Goal: Transaction & Acquisition: Purchase product/service

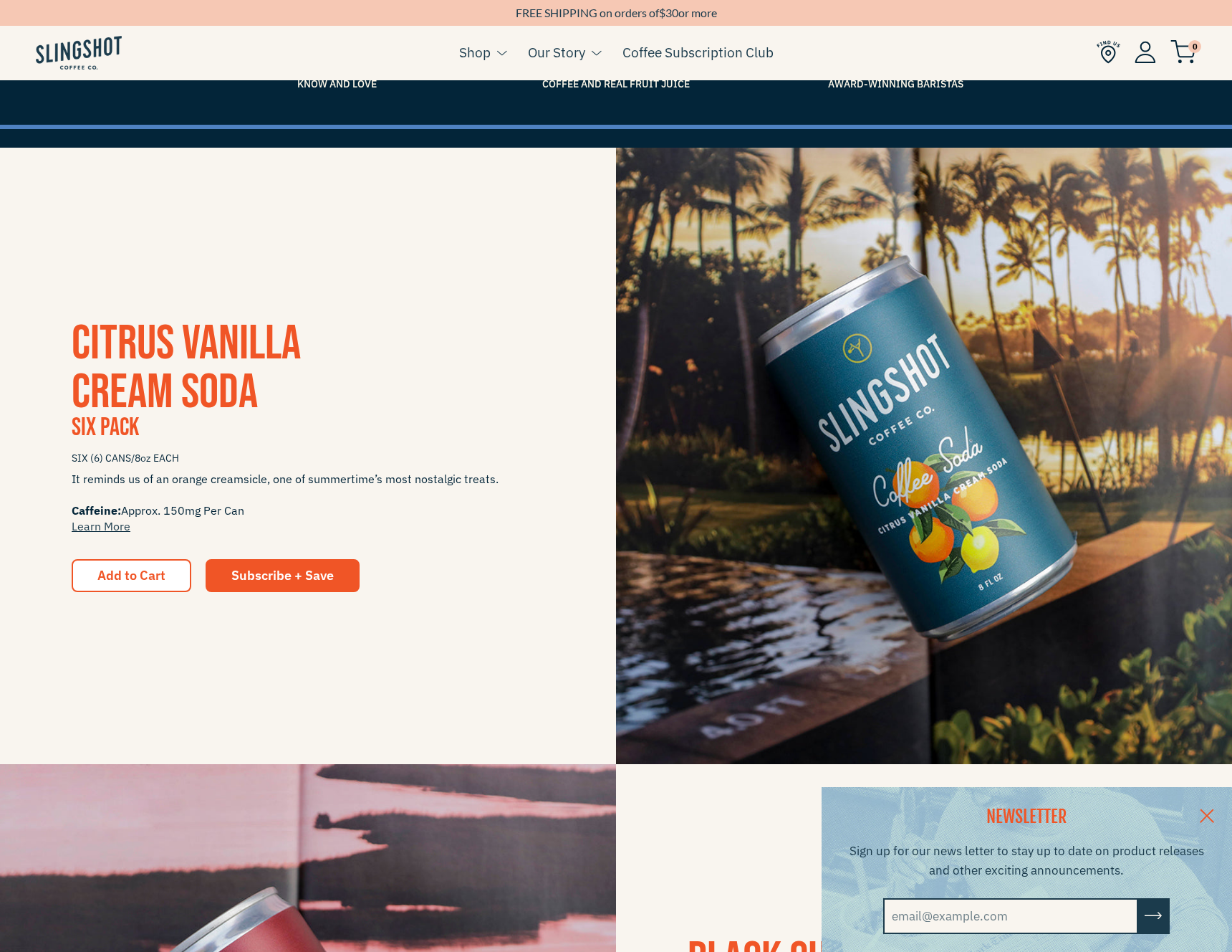
scroll to position [173, 0]
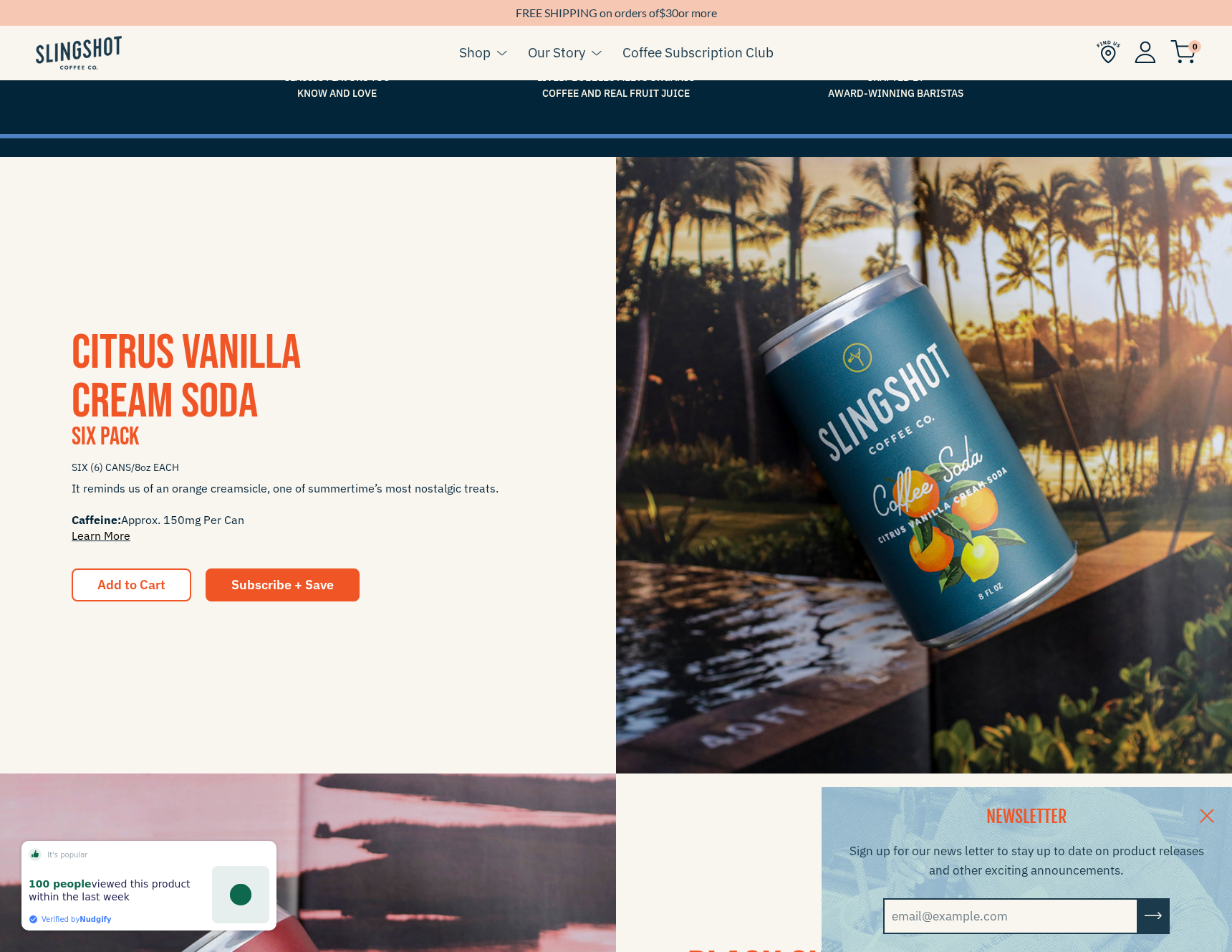
click at [104, 540] on link "Learn More" at bounding box center [101, 535] width 59 height 14
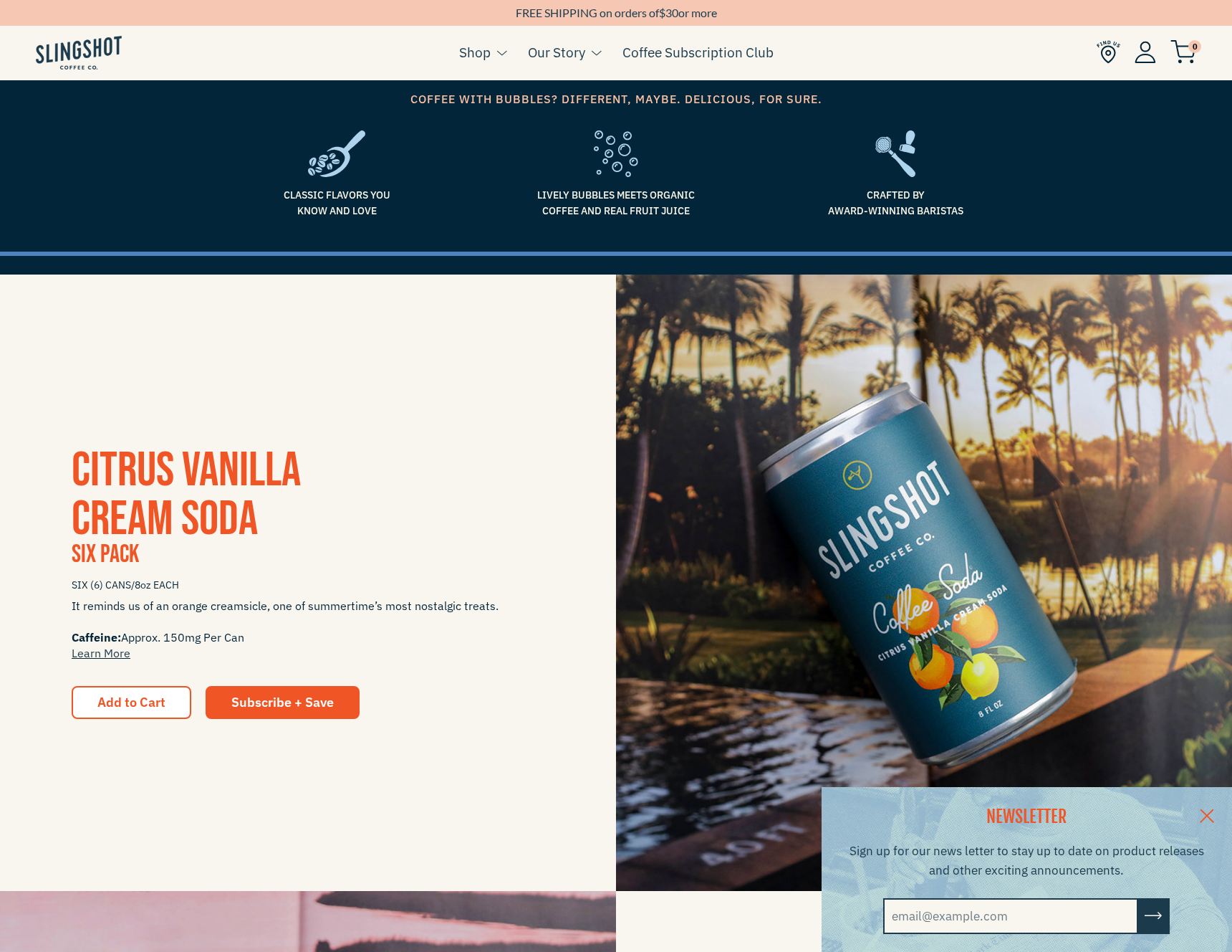
scroll to position [0, 0]
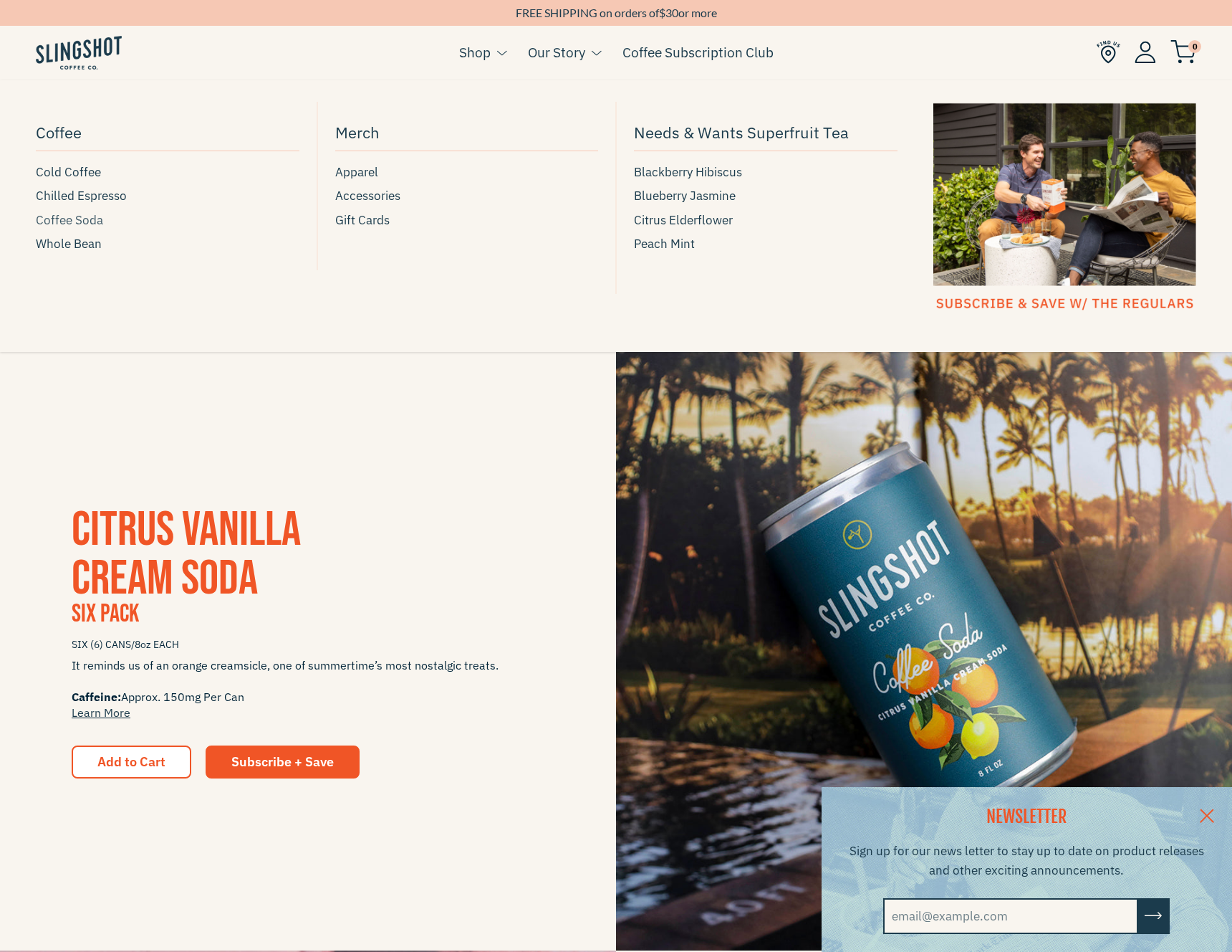
click at [95, 222] on span "Coffee Soda" at bounding box center [69, 220] width 67 height 19
